Goal: Information Seeking & Learning: Find specific fact

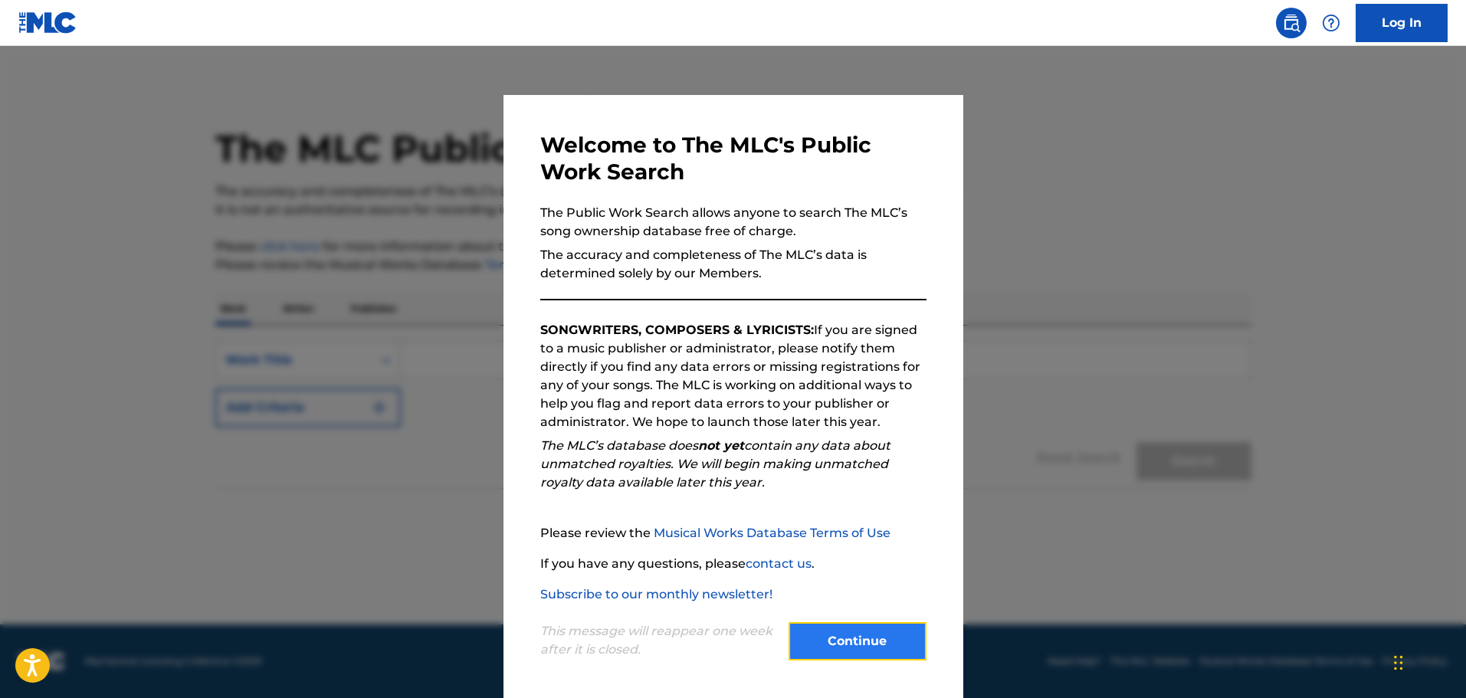
click at [855, 631] on button "Continue" at bounding box center [858, 641] width 138 height 38
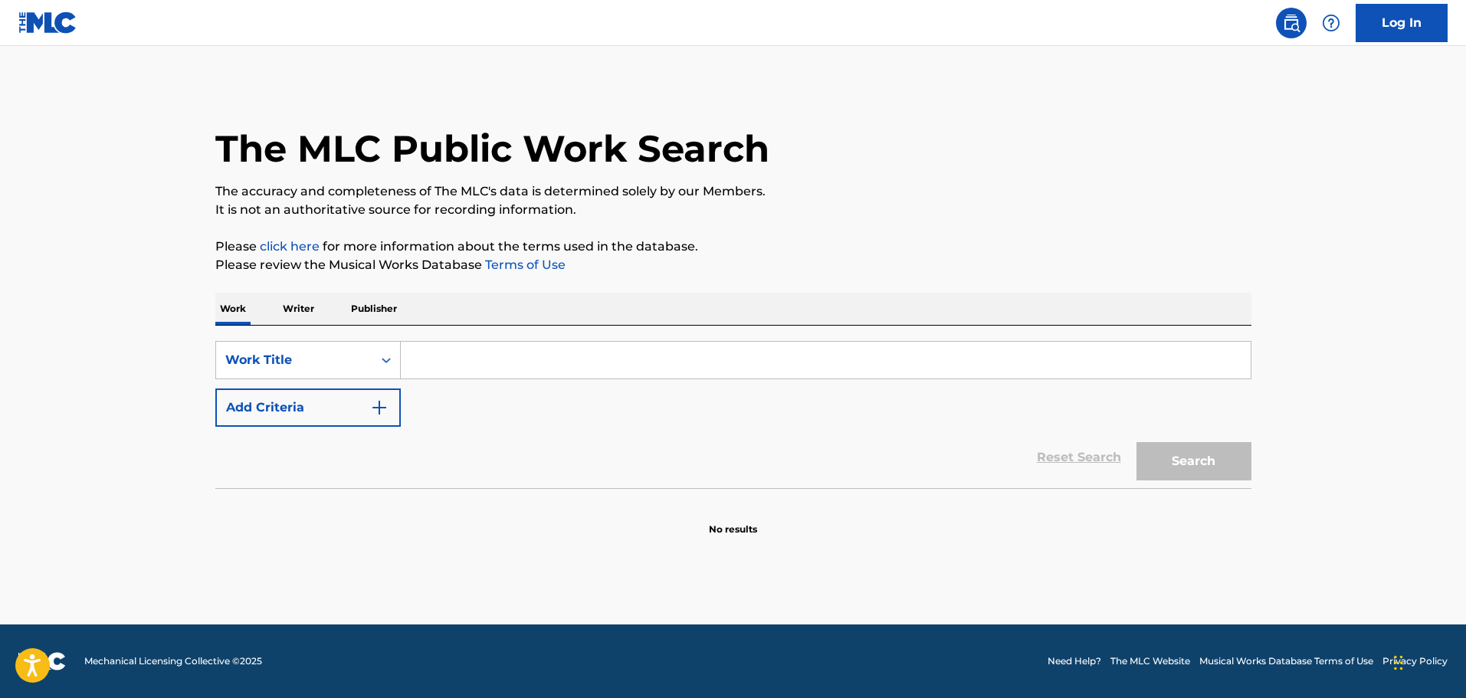
click at [464, 353] on input "Search Form" at bounding box center [826, 360] width 850 height 37
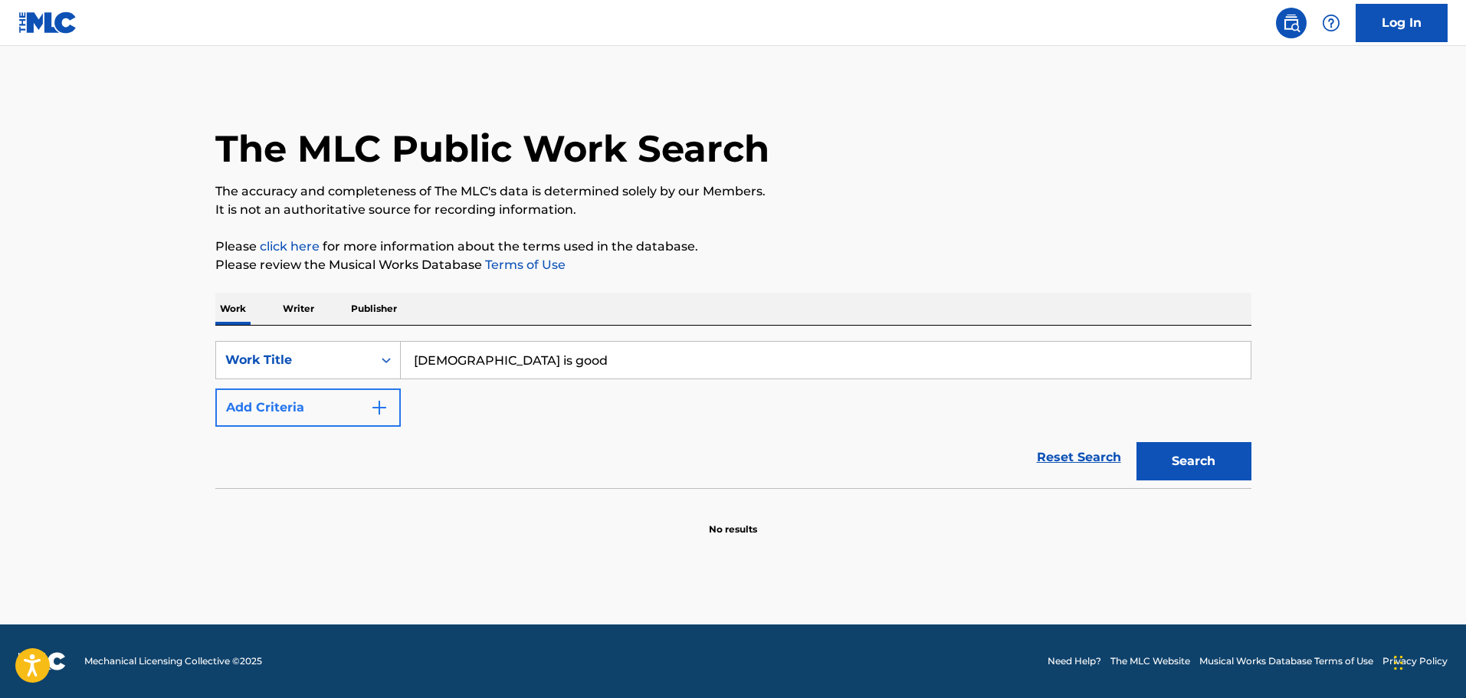
type input "[DEMOGRAPHIC_DATA] is good"
click at [376, 412] on img "Search Form" at bounding box center [379, 407] width 18 height 18
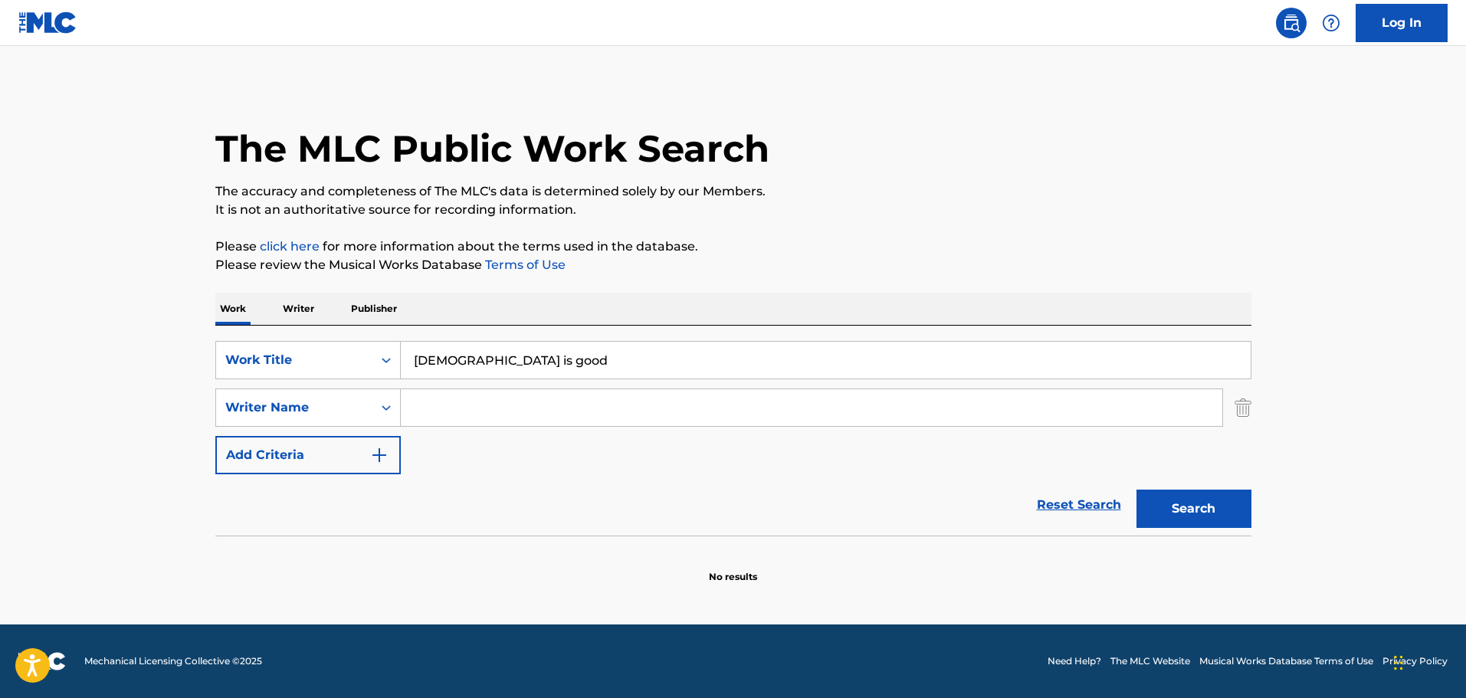
click at [457, 410] on input "Search Form" at bounding box center [811, 407] width 821 height 37
type input "[PERSON_NAME]"
click at [1136, 490] on button "Search" at bounding box center [1193, 509] width 115 height 38
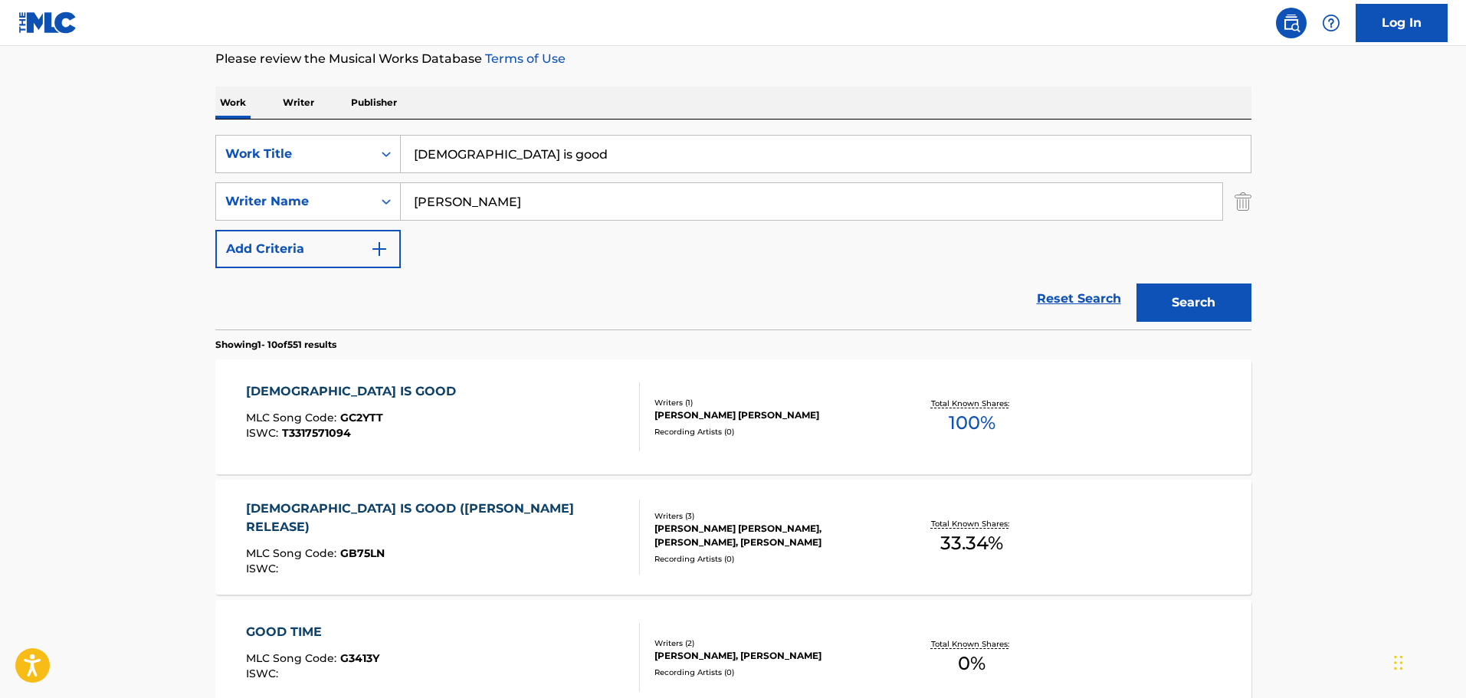
scroll to position [230, 0]
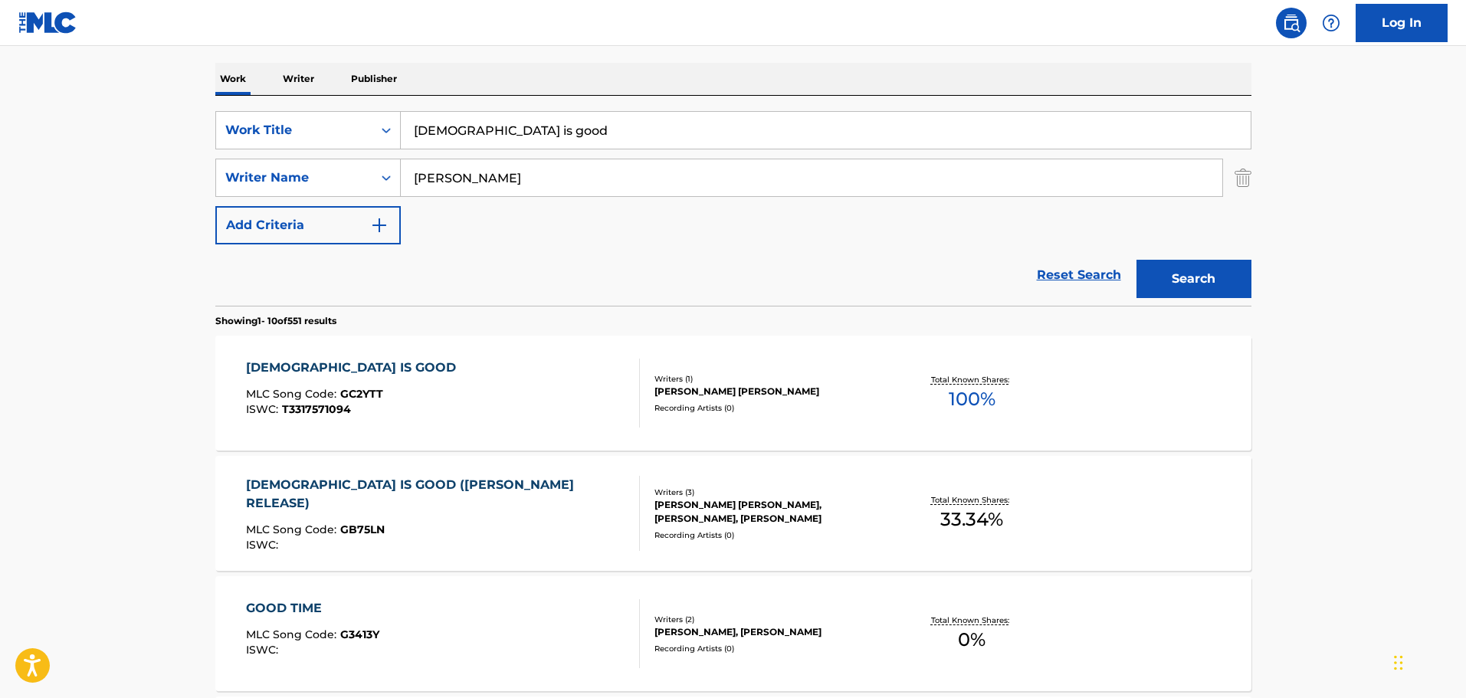
click at [312, 365] on div "[DEMOGRAPHIC_DATA] IS GOOD" at bounding box center [355, 368] width 218 height 18
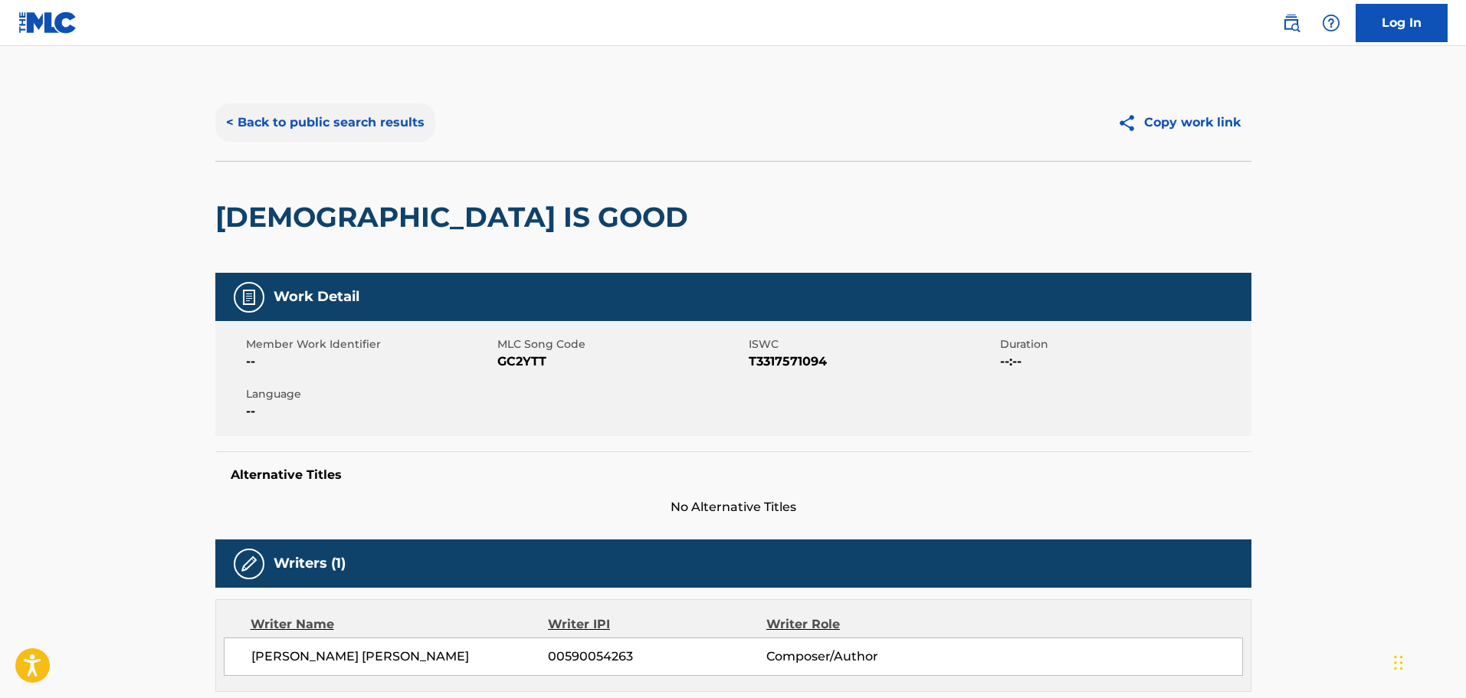
click at [389, 118] on button "< Back to public search results" at bounding box center [325, 122] width 220 height 38
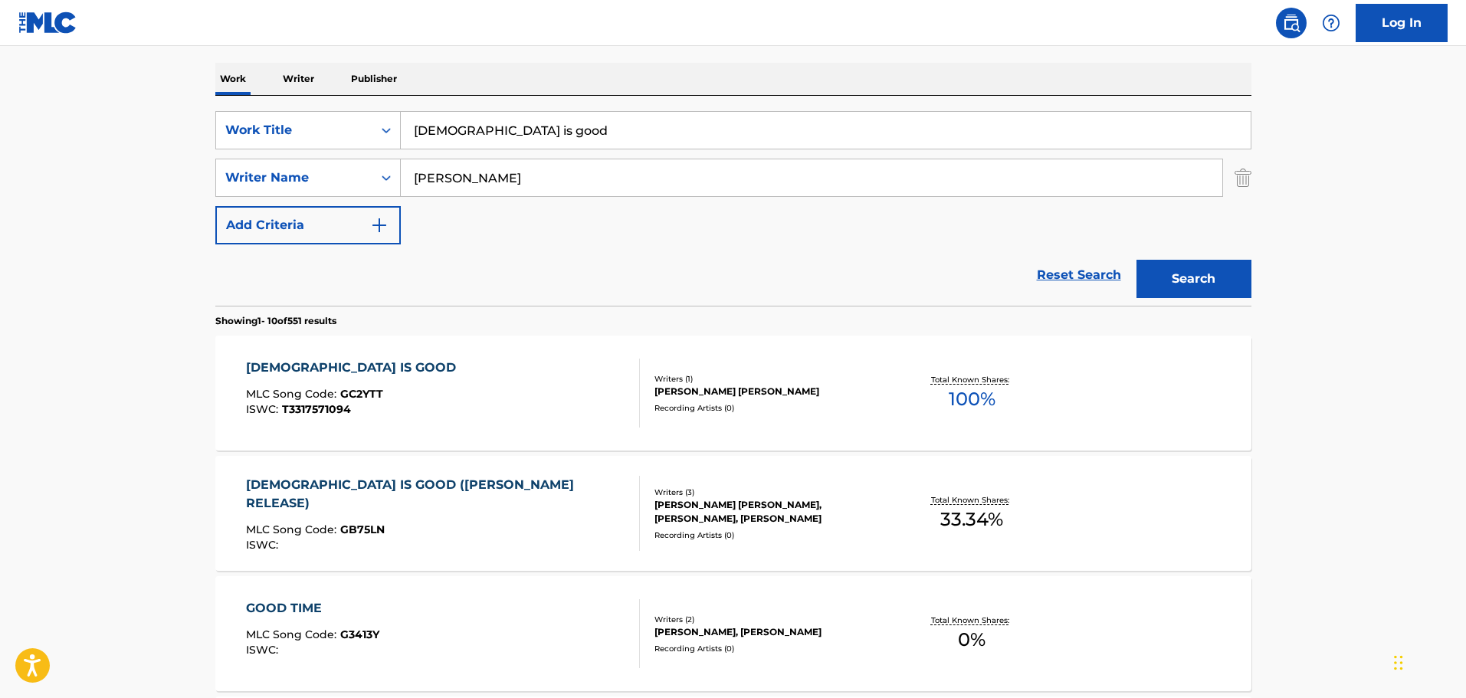
click at [438, 489] on div "[DEMOGRAPHIC_DATA] IS GOOD ([PERSON_NAME] RELEASE)" at bounding box center [436, 494] width 381 height 37
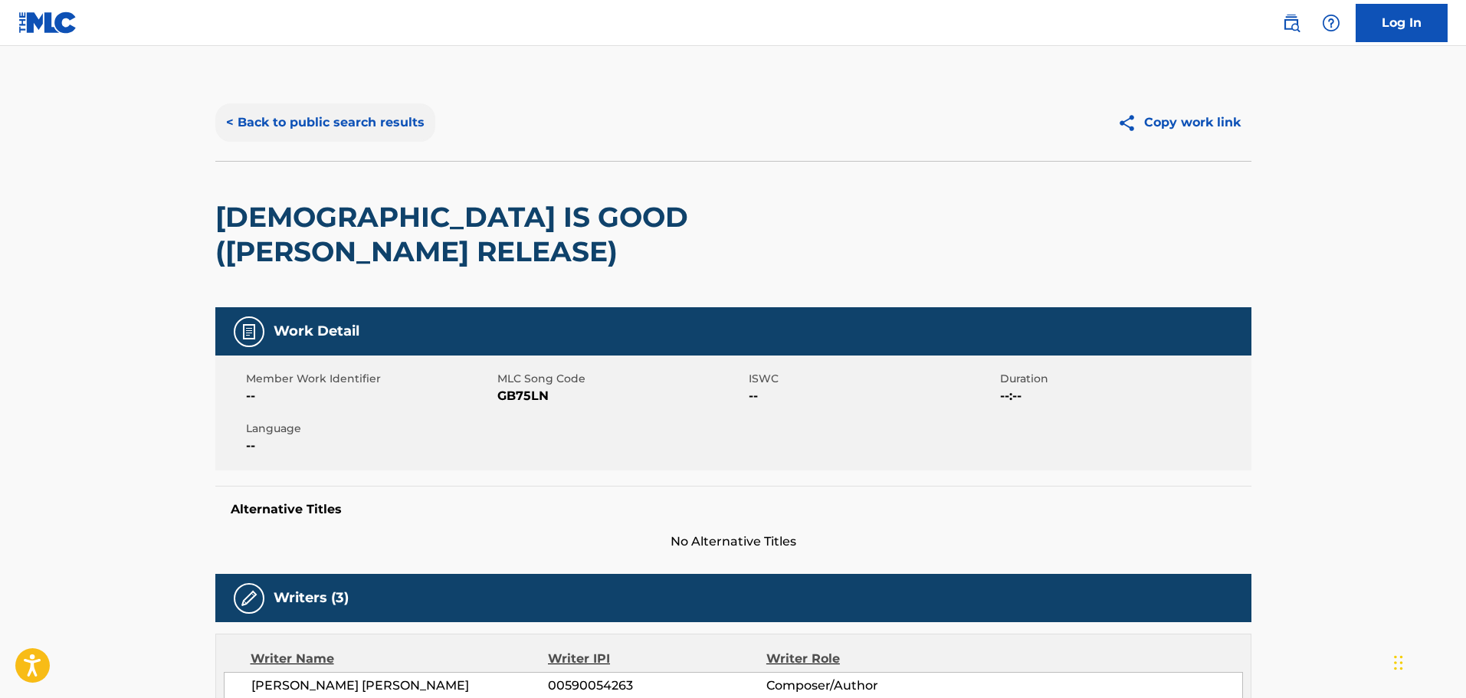
click at [398, 125] on button "< Back to public search results" at bounding box center [325, 122] width 220 height 38
